Goal: Task Accomplishment & Management: Use online tool/utility

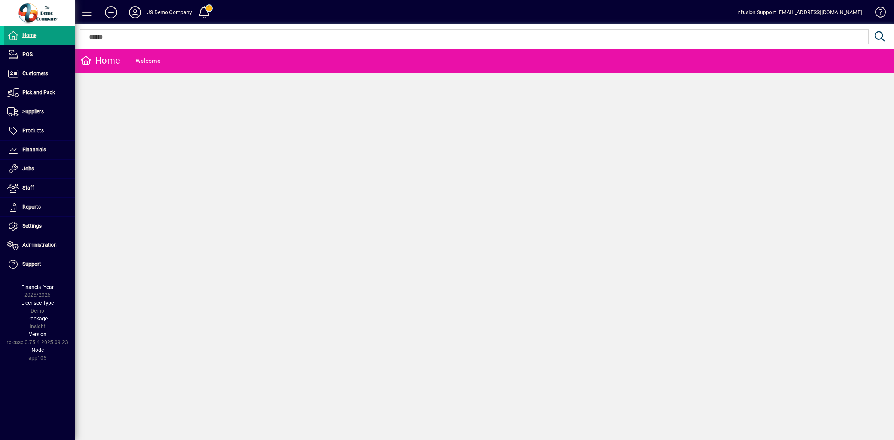
drag, startPoint x: 444, startPoint y: 110, endPoint x: 451, endPoint y: 105, distance: 8.9
click at [446, 109] on div "Home Welcome" at bounding box center [484, 245] width 819 height 392
click at [34, 147] on span "Financials" at bounding box center [34, 150] width 24 height 6
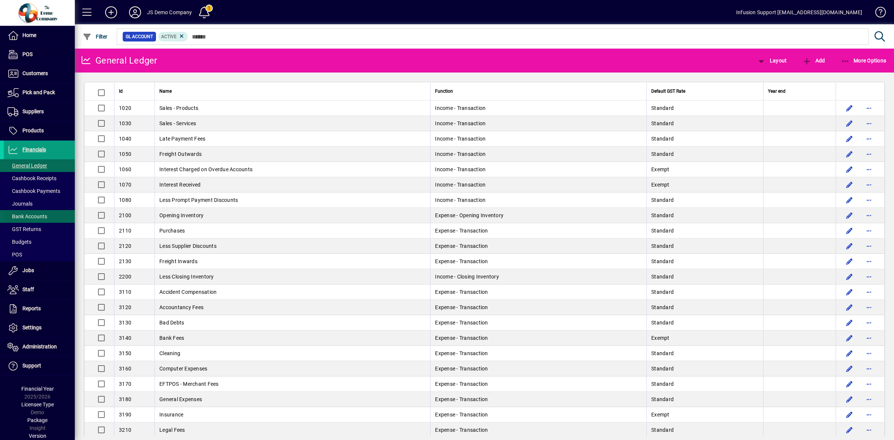
click at [25, 217] on span "Bank Accounts" at bounding box center [27, 217] width 40 height 6
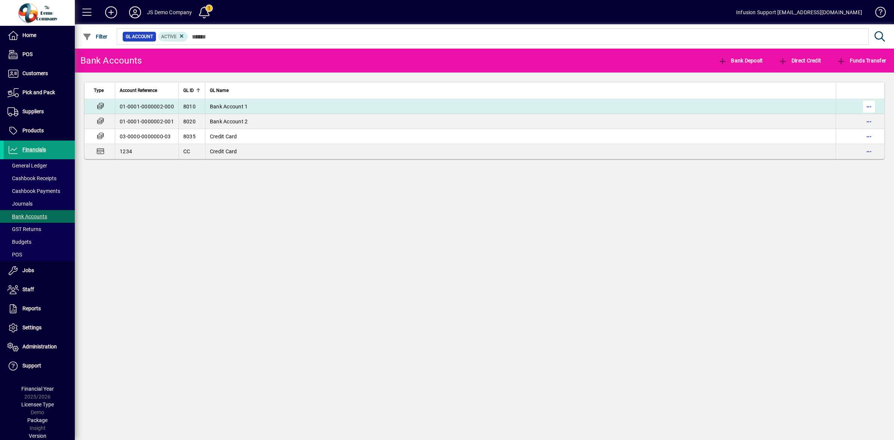
click at [872, 107] on span "button" at bounding box center [869, 107] width 18 height 18
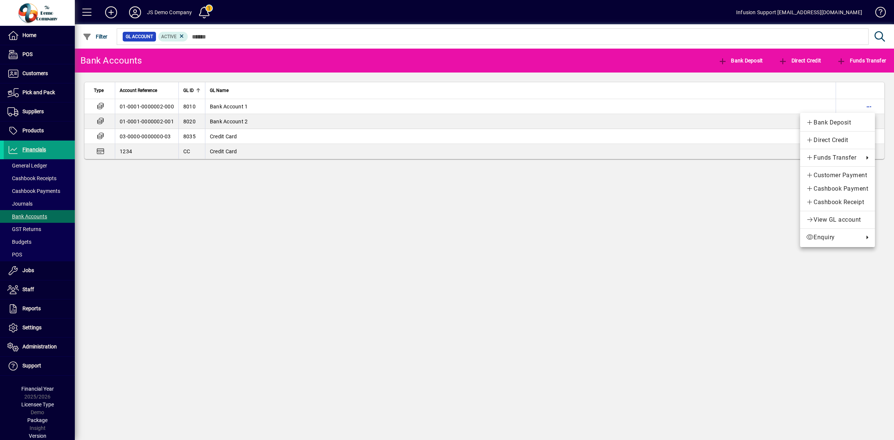
click at [429, 110] on div at bounding box center [447, 220] width 894 height 440
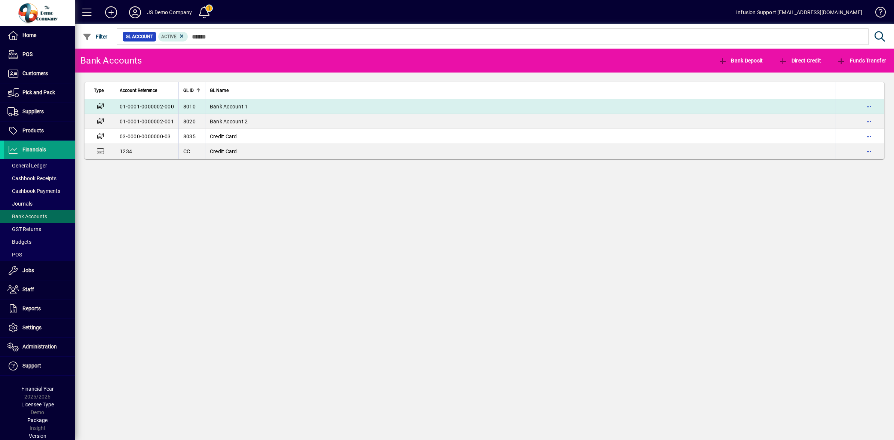
click at [429, 109] on td "Bank Account 1" at bounding box center [520, 106] width 631 height 15
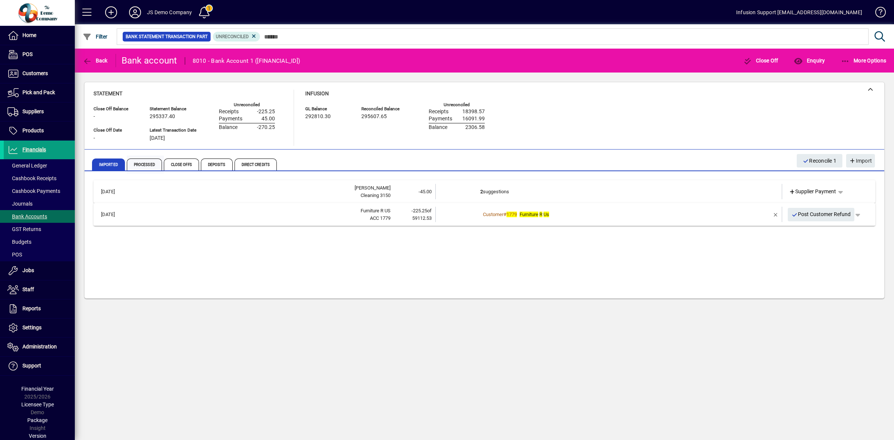
click at [146, 167] on span "Processed" at bounding box center [144, 165] width 35 height 12
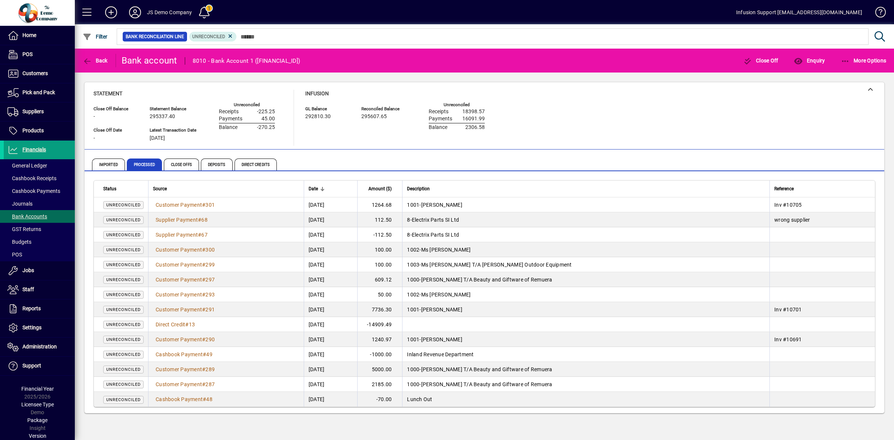
click at [125, 201] on span "Unreconciled" at bounding box center [123, 205] width 40 height 8
click at [209, 202] on span "301" at bounding box center [209, 205] width 9 height 6
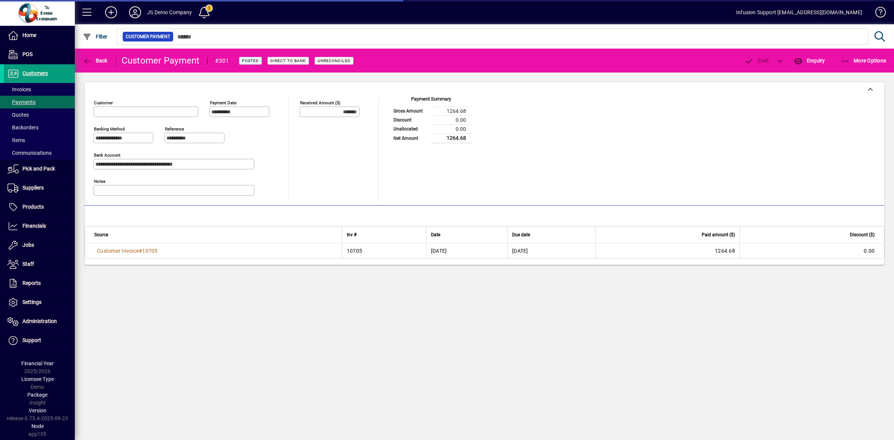
type input "**********"
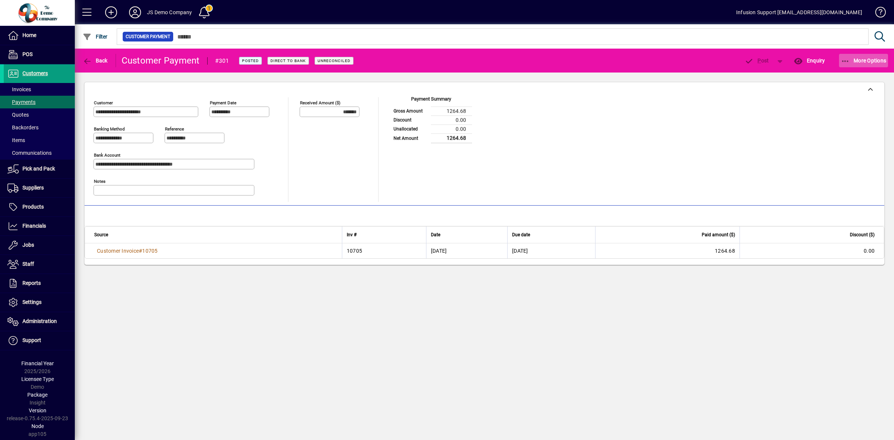
click at [842, 60] on icon "button" at bounding box center [845, 61] width 9 height 7
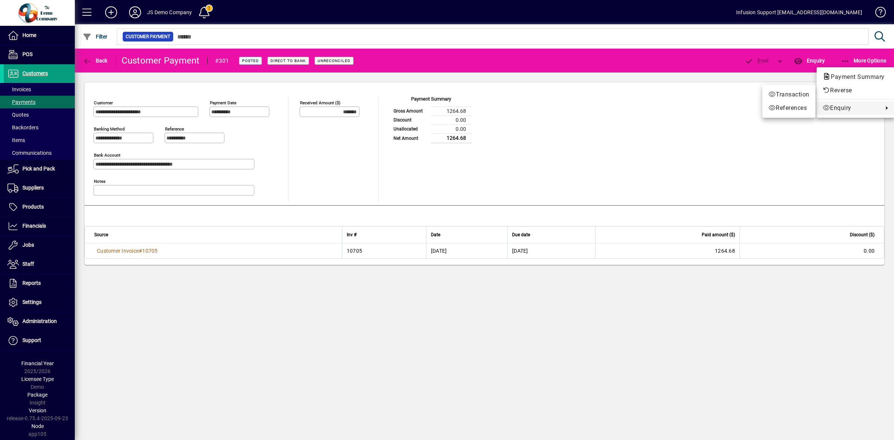
click at [519, 157] on div at bounding box center [447, 220] width 894 height 440
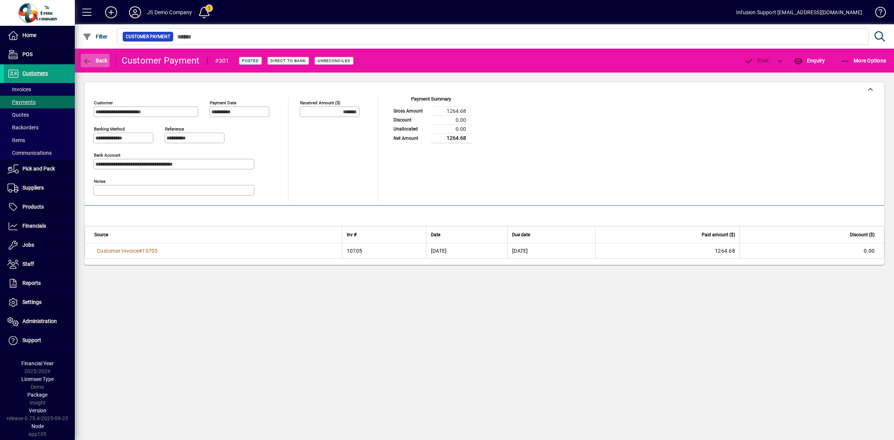
click at [88, 58] on icon "button" at bounding box center [87, 61] width 9 height 7
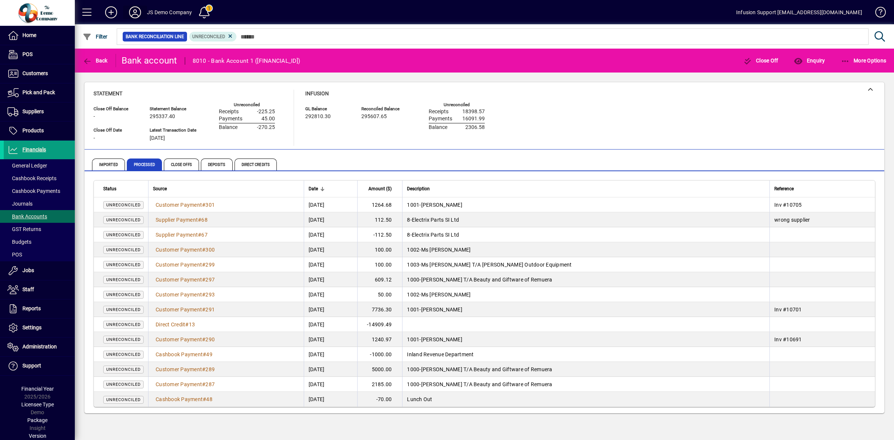
click at [132, 16] on icon at bounding box center [135, 12] width 15 height 12
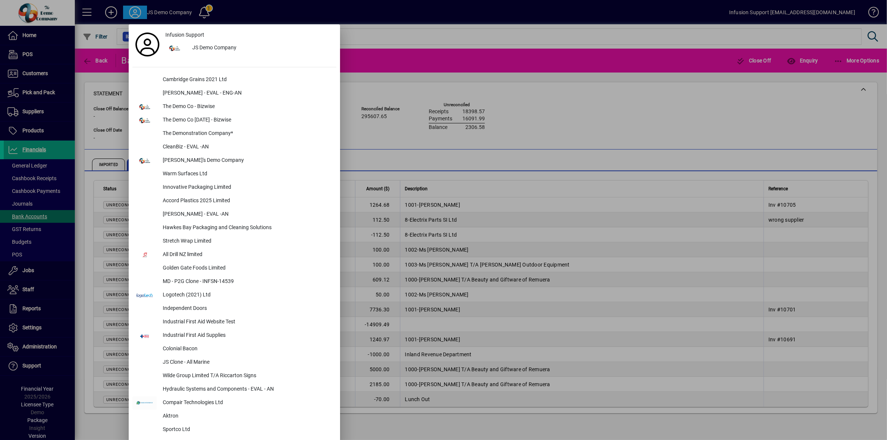
click at [365, 130] on div at bounding box center [443, 220] width 887 height 440
